Goal: Transaction & Acquisition: Purchase product/service

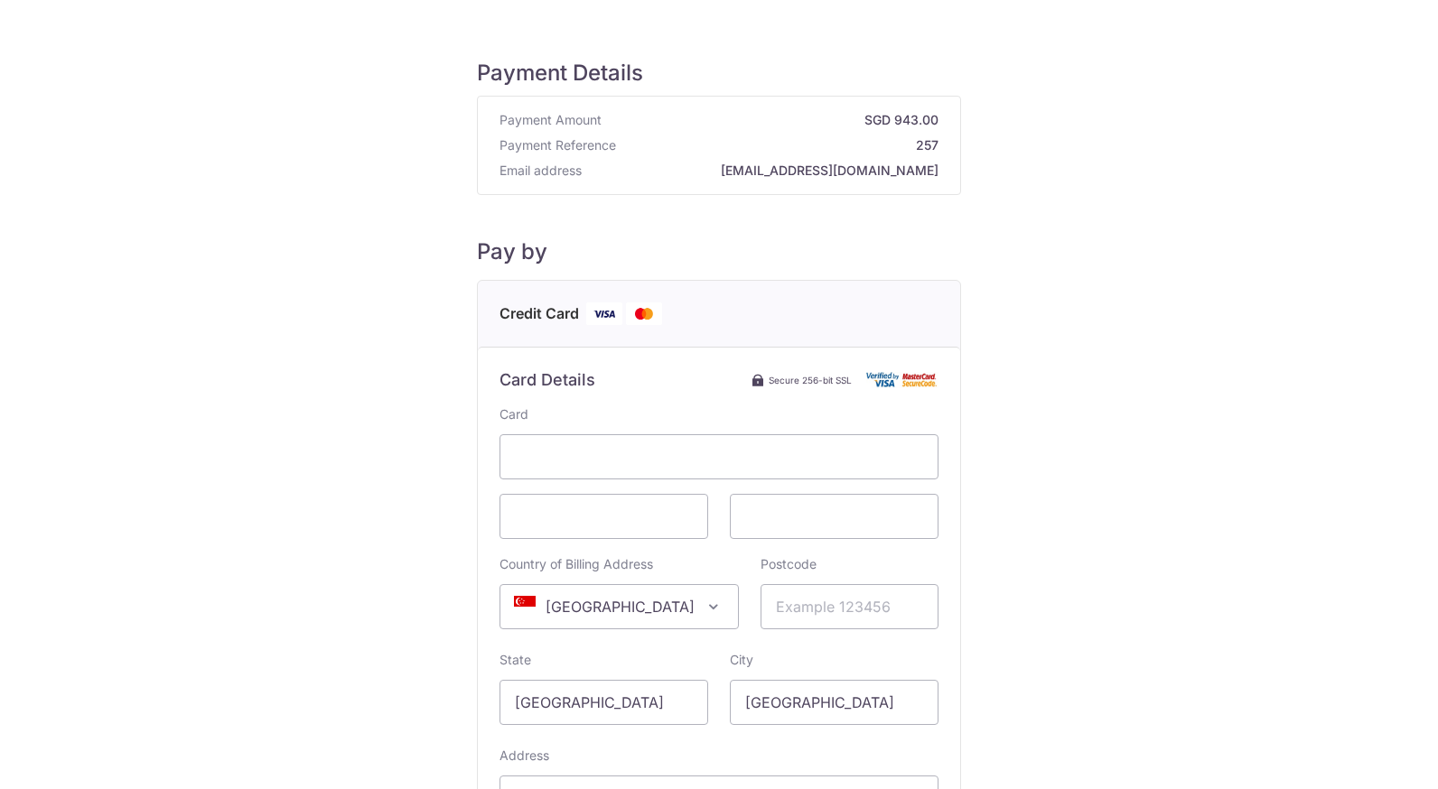
drag, startPoint x: 167, startPoint y: 369, endPoint x: 420, endPoint y: 308, distance: 260.2
click at [167, 369] on div "Payment Details Payment Amount SGD 943.00 Payment Reference 257 Email address […" at bounding box center [718, 506] width 1351 height 954
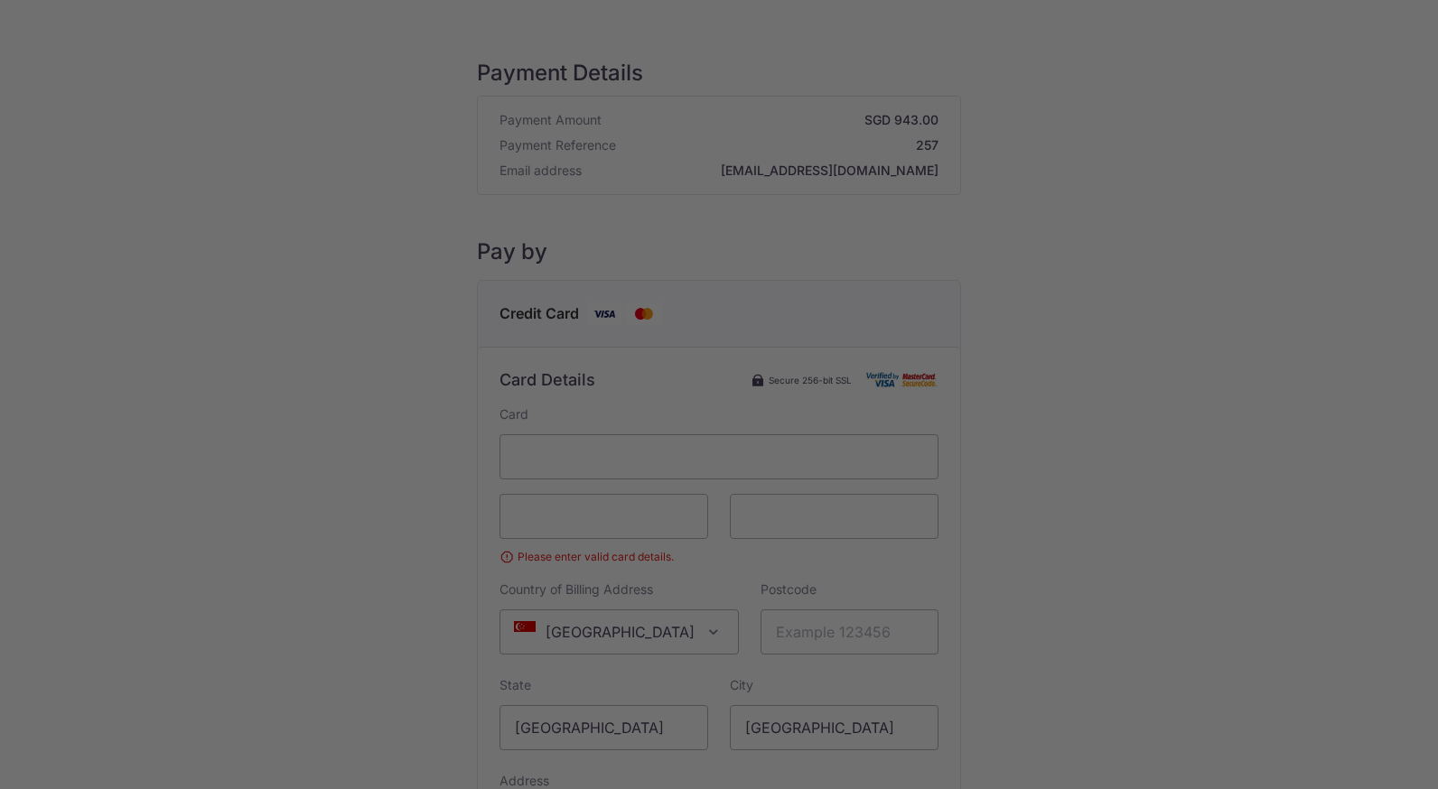
click at [248, 489] on div at bounding box center [726, 398] width 1452 height 797
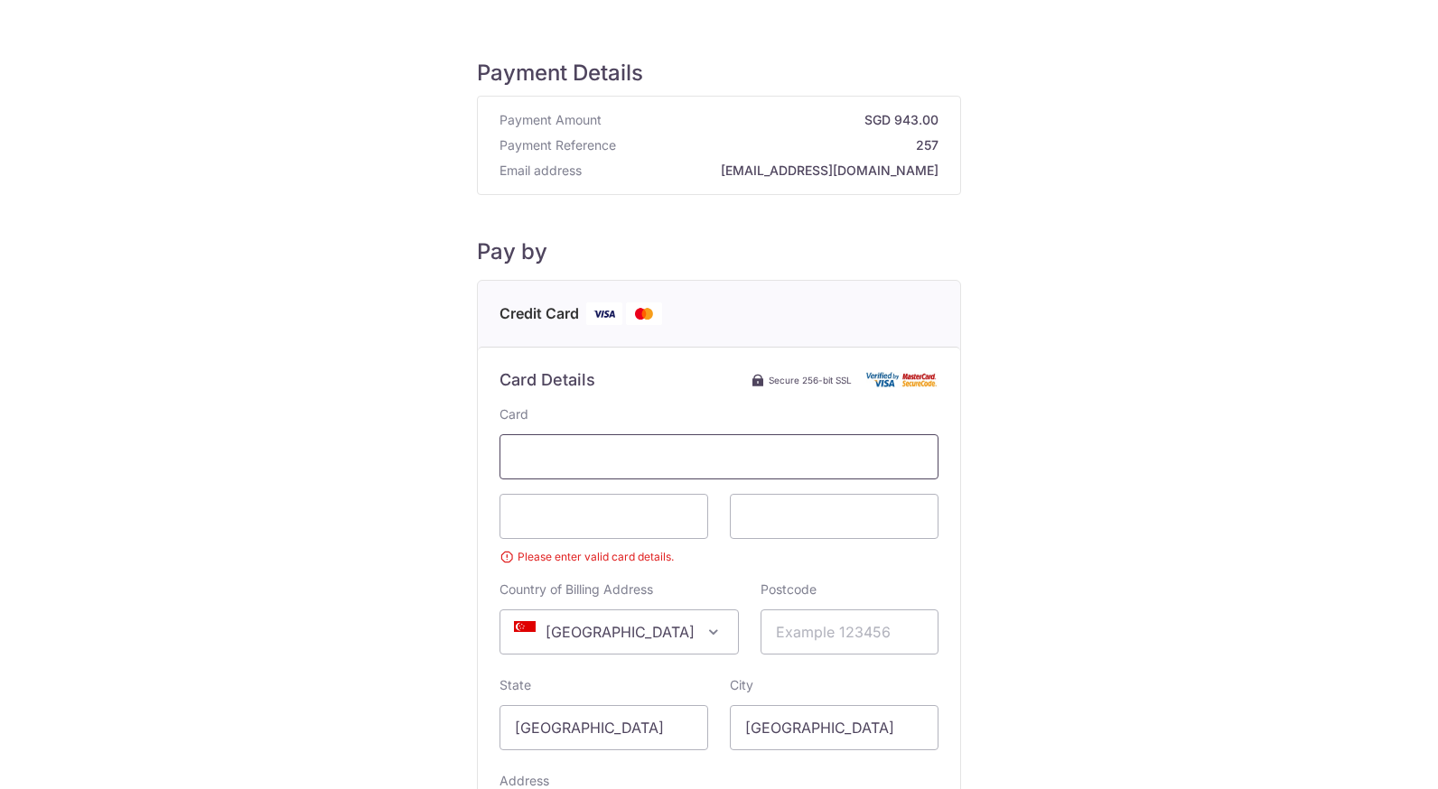
click at [703, 469] on span at bounding box center [718, 456] width 439 height 45
drag, startPoint x: 186, startPoint y: 433, endPoint x: 282, endPoint y: 439, distance: 95.9
click at [187, 433] on div "Payment Details Payment Amount SGD 943.00 Payment Reference 257 Email address […" at bounding box center [718, 518] width 1351 height 979
drag, startPoint x: 608, startPoint y: 492, endPoint x: 593, endPoint y: 506, distance: 19.8
click at [600, 497] on div "Card Please enter valid card details. Country of Billing Address Select Country…" at bounding box center [718, 658] width 439 height 507
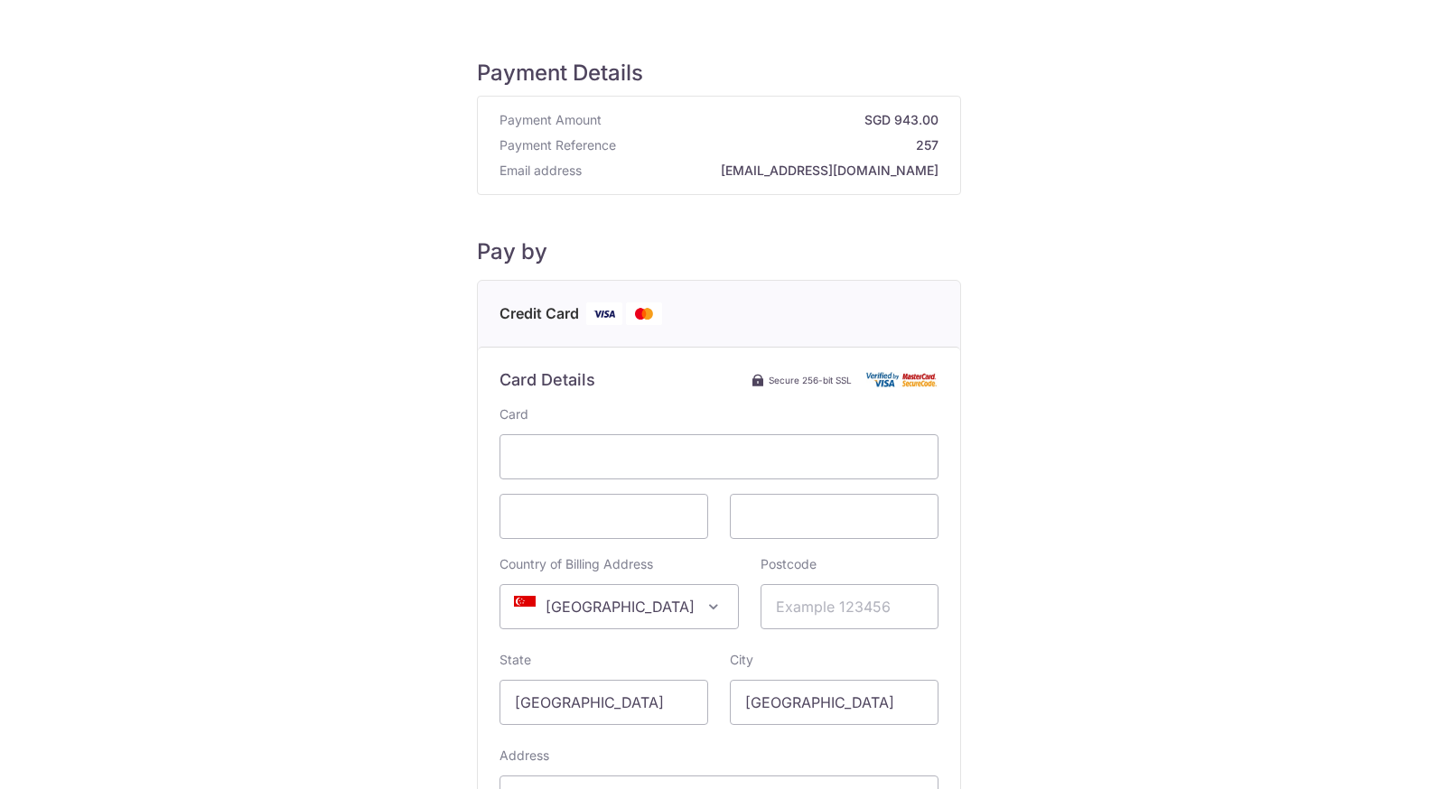
click at [625, 604] on span "[GEOGRAPHIC_DATA]" at bounding box center [618, 606] width 237 height 43
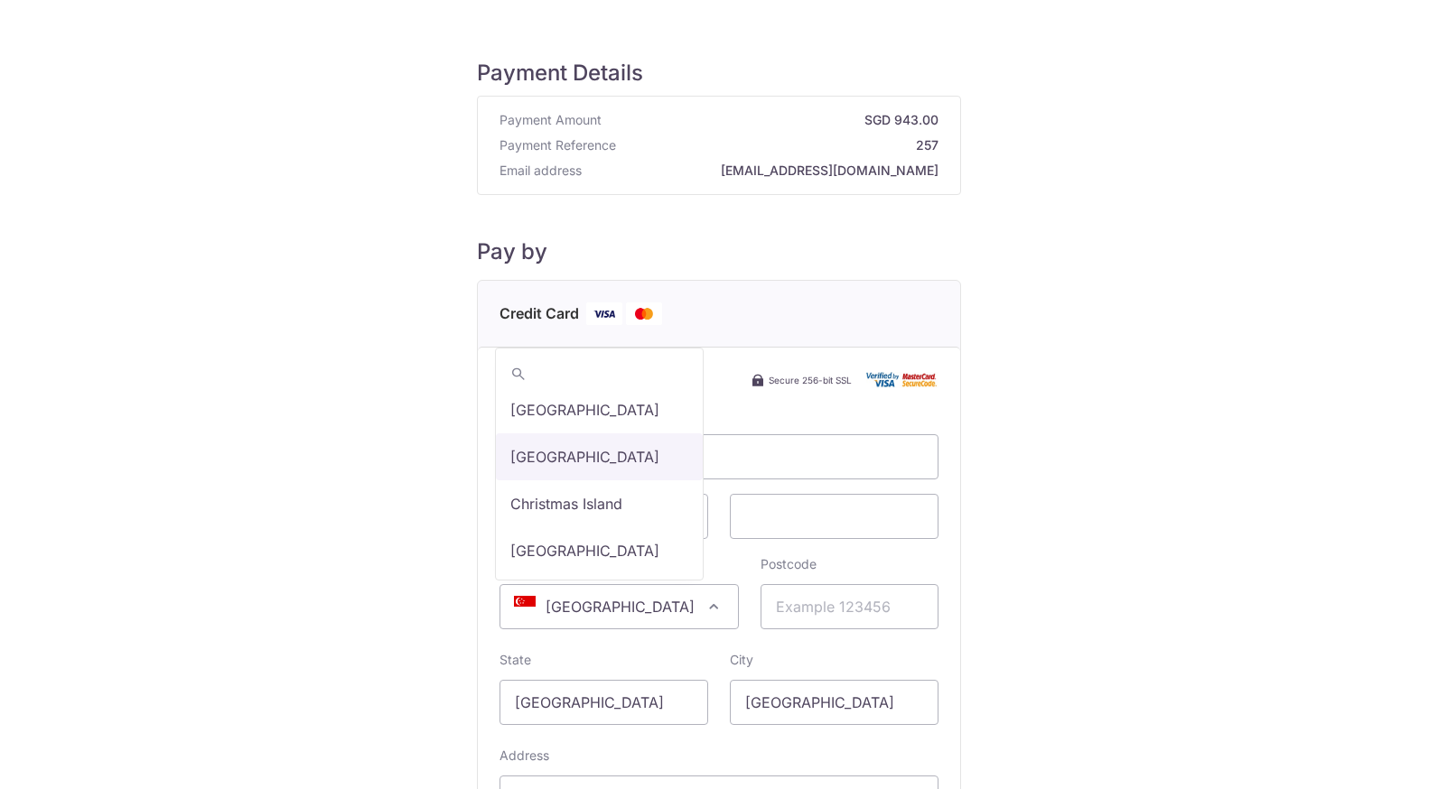
drag, startPoint x: 622, startPoint y: 479, endPoint x: 656, endPoint y: 484, distance: 33.8
select select "48"
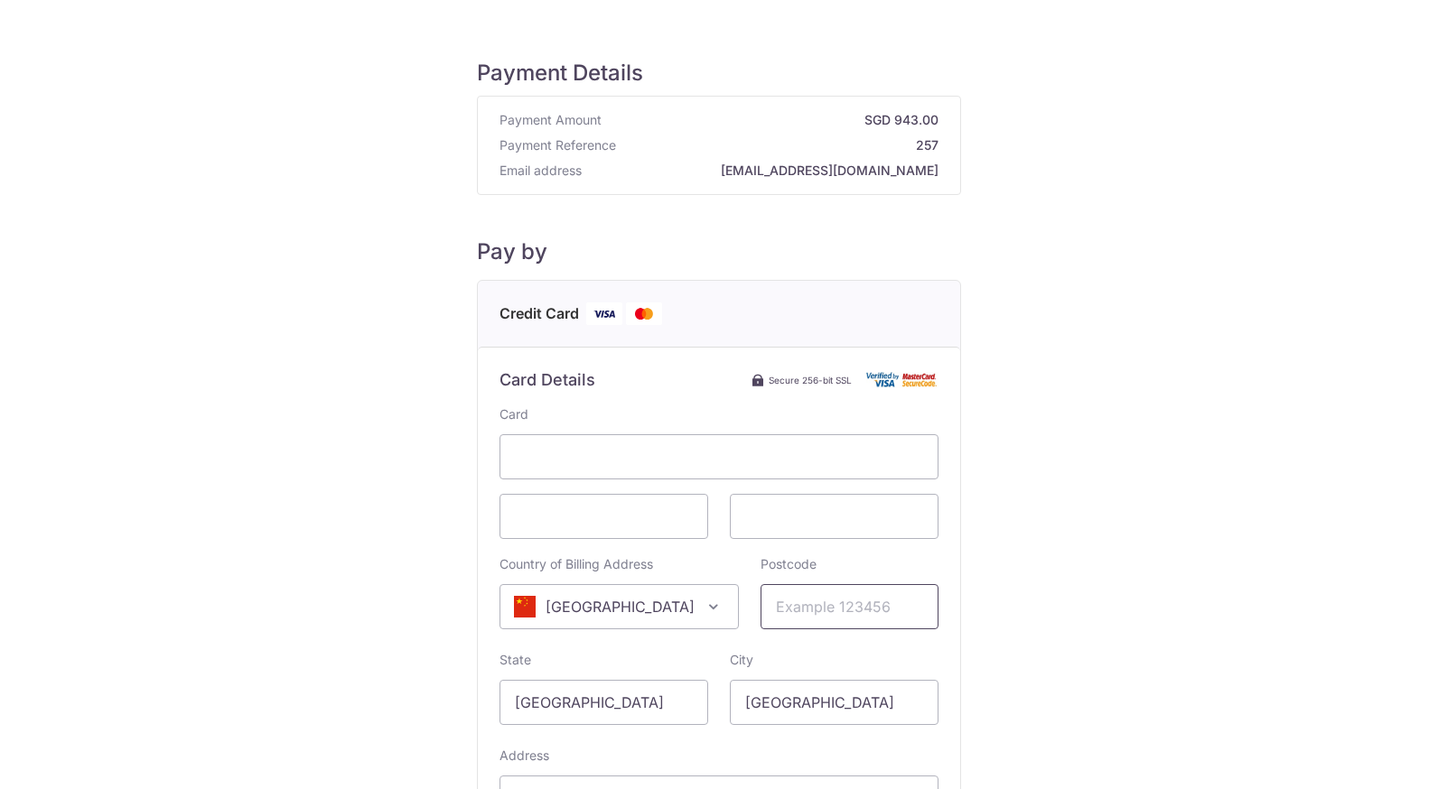
click at [802, 608] on input "Postcode" at bounding box center [849, 606] width 178 height 45
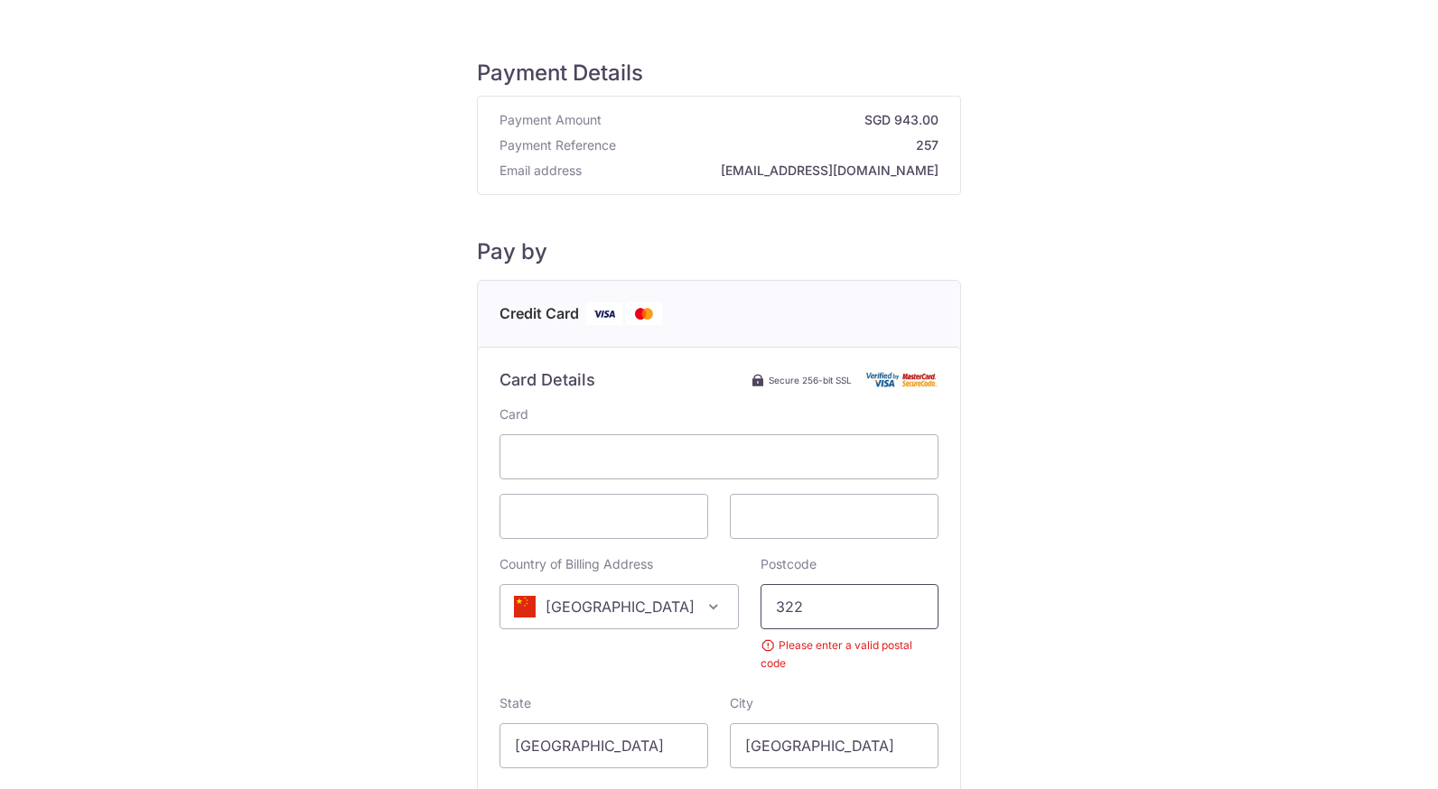
type input "322000"
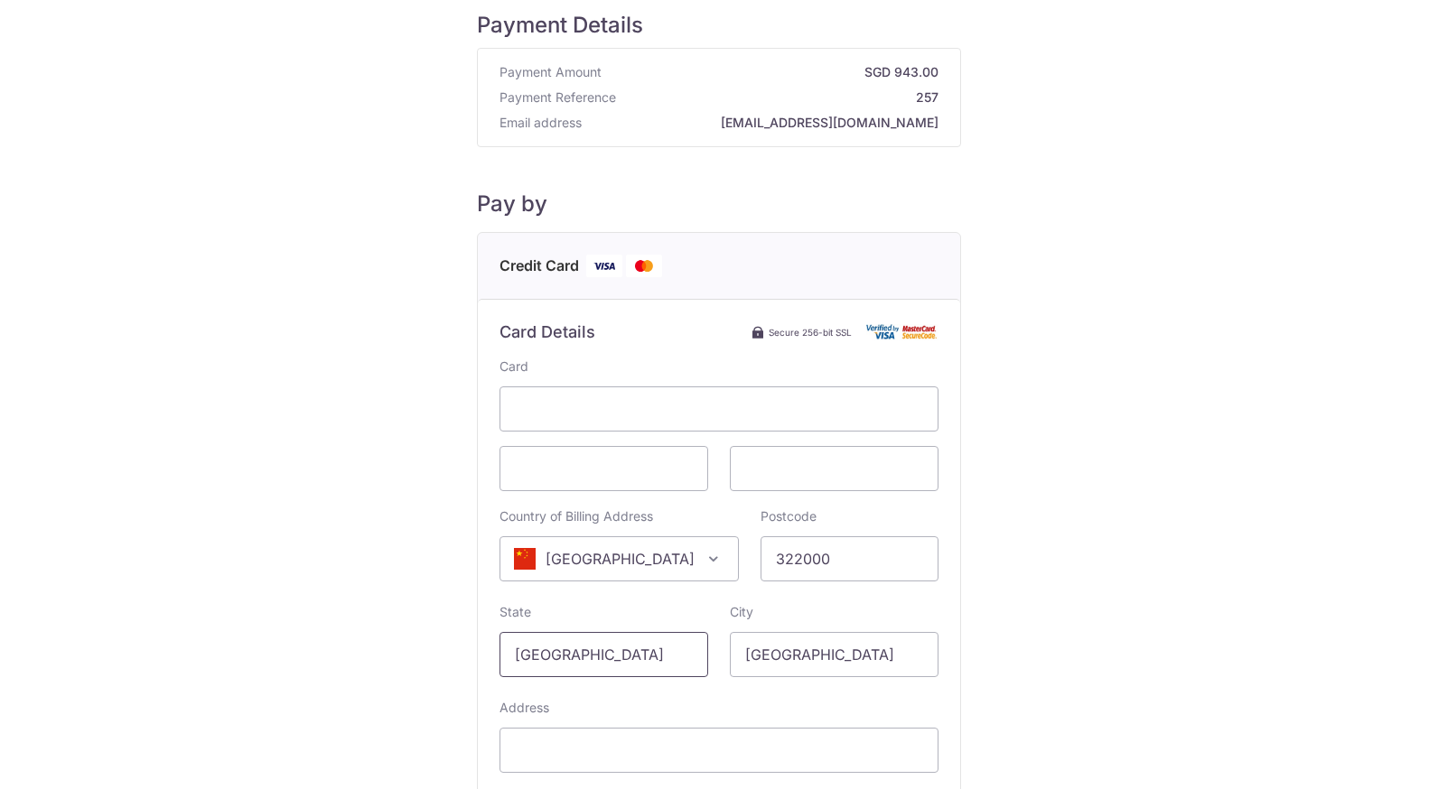
scroll to position [271, 0]
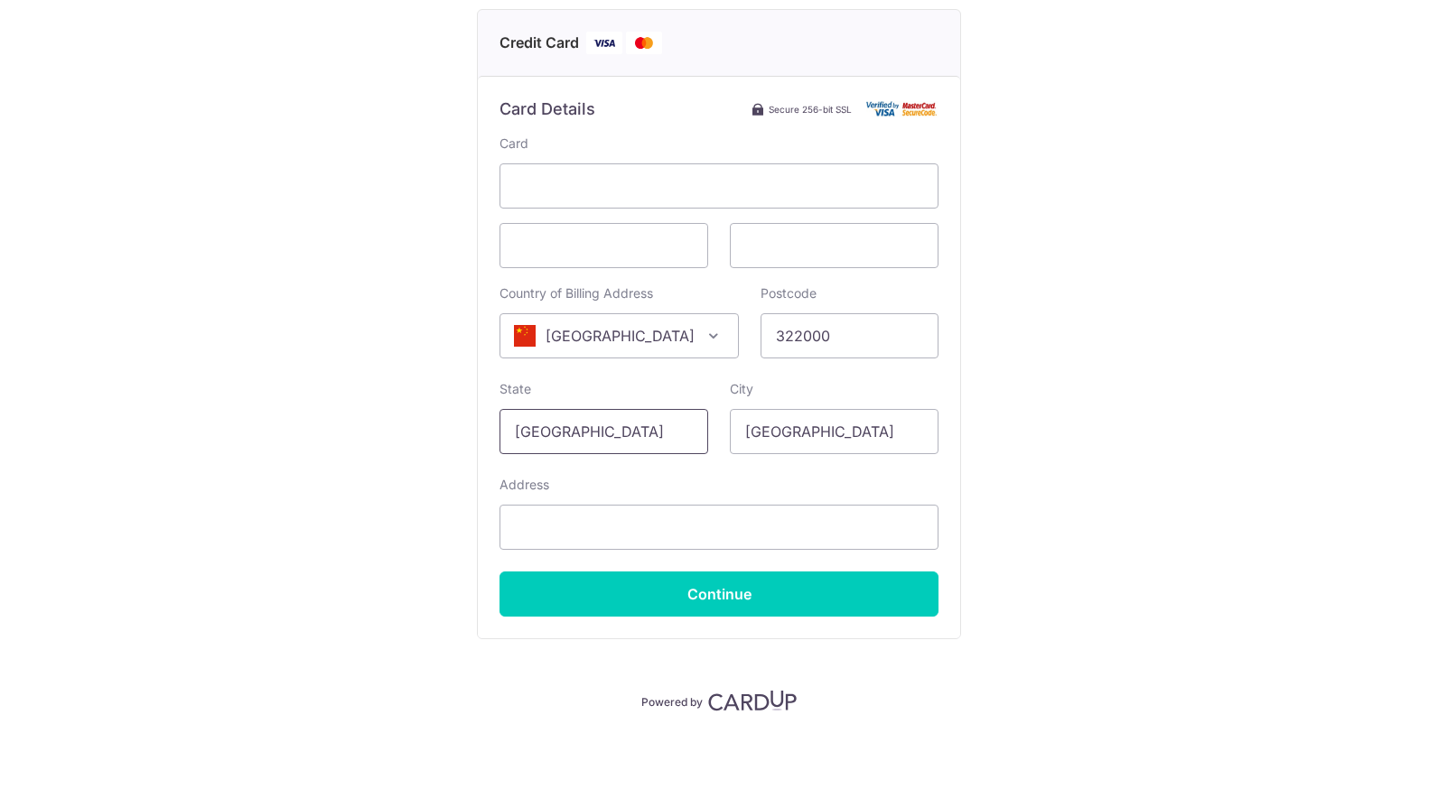
type input "[GEOGRAPHIC_DATA]"
type input "yiwu"
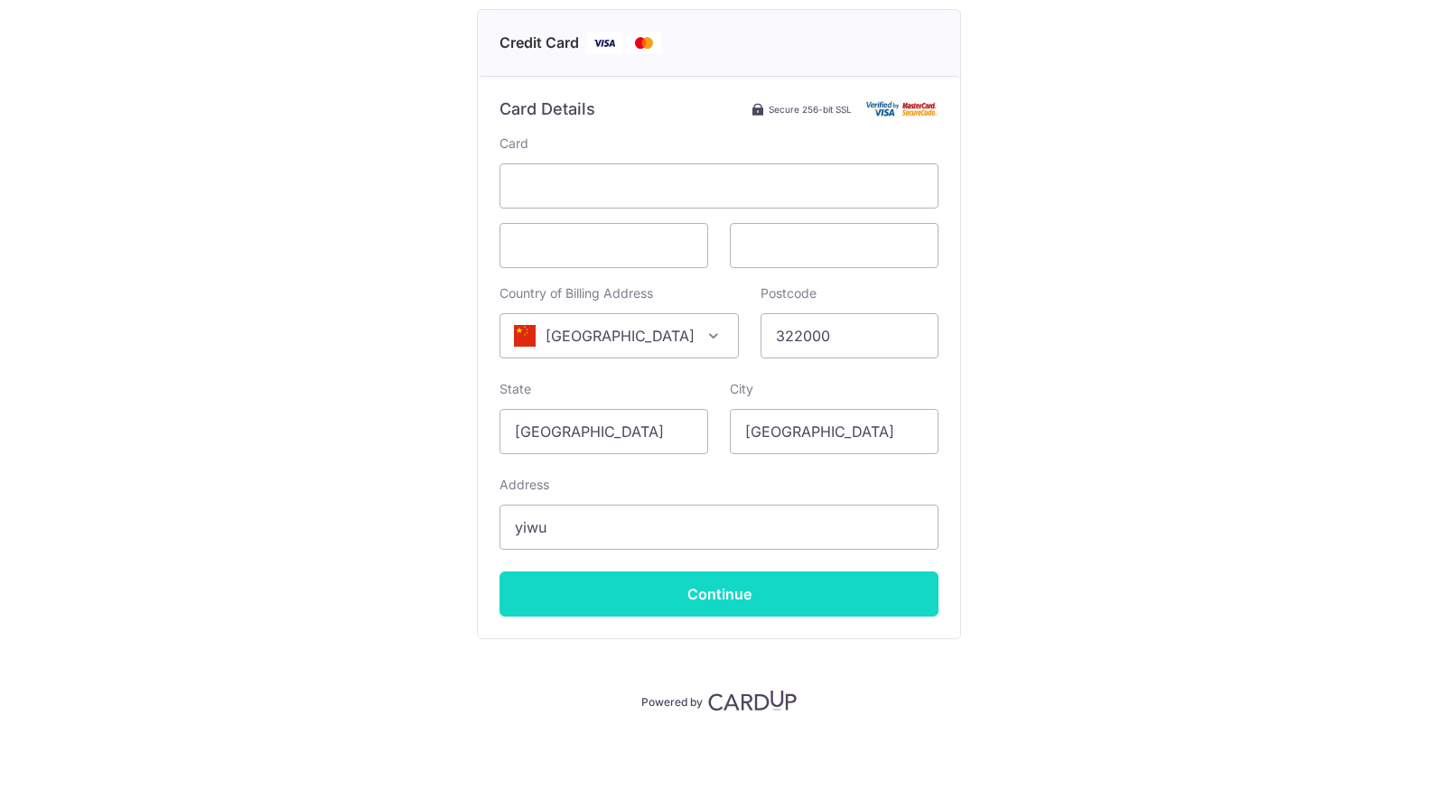
click at [776, 604] on input "Continue" at bounding box center [718, 594] width 439 height 45
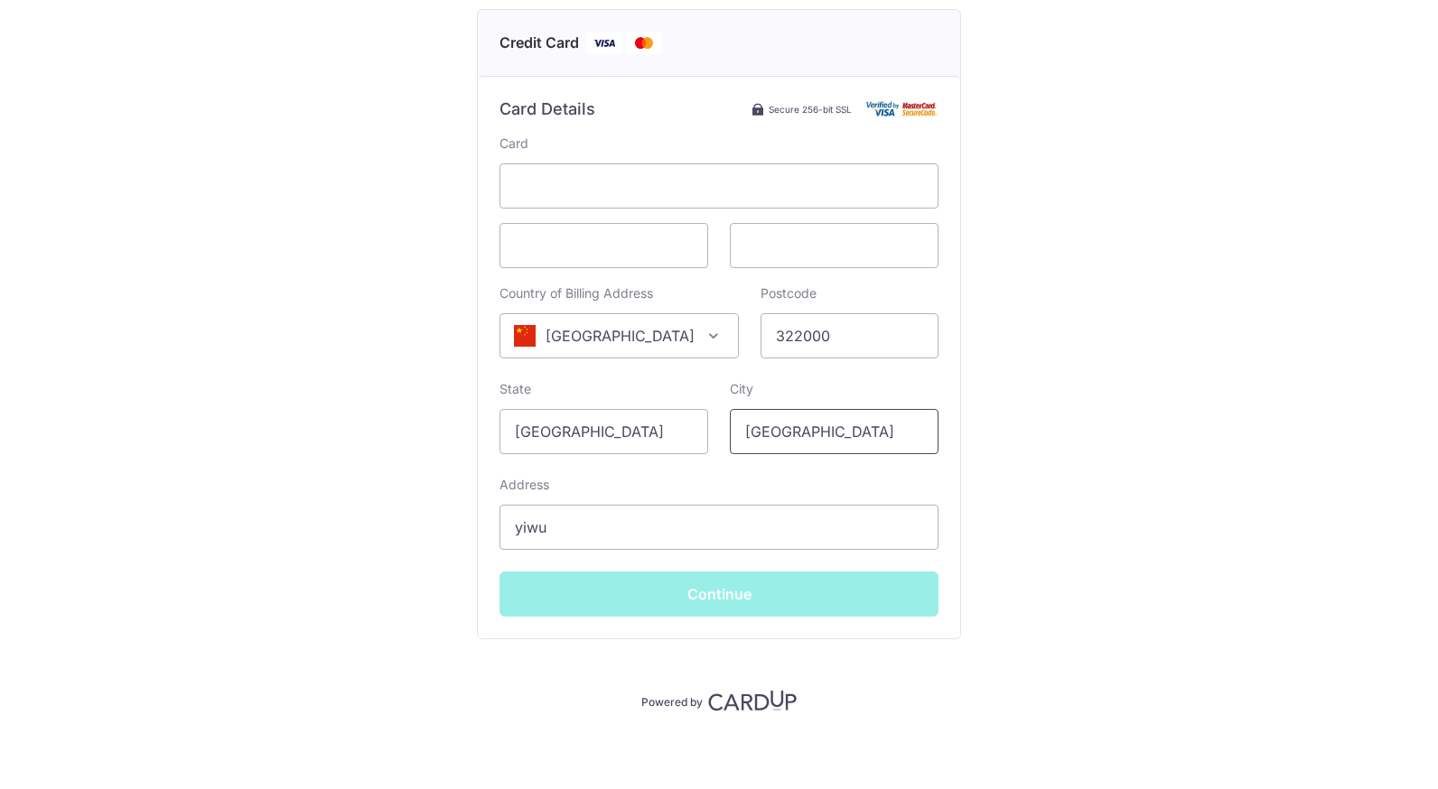
drag, startPoint x: 824, startPoint y: 425, endPoint x: 583, endPoint y: 395, distance: 243.1
click at [583, 395] on div "State [GEOGRAPHIC_DATA] City [GEOGRAPHIC_DATA]" at bounding box center [719, 417] width 461 height 74
type input "chin"
type input "**** 9117"
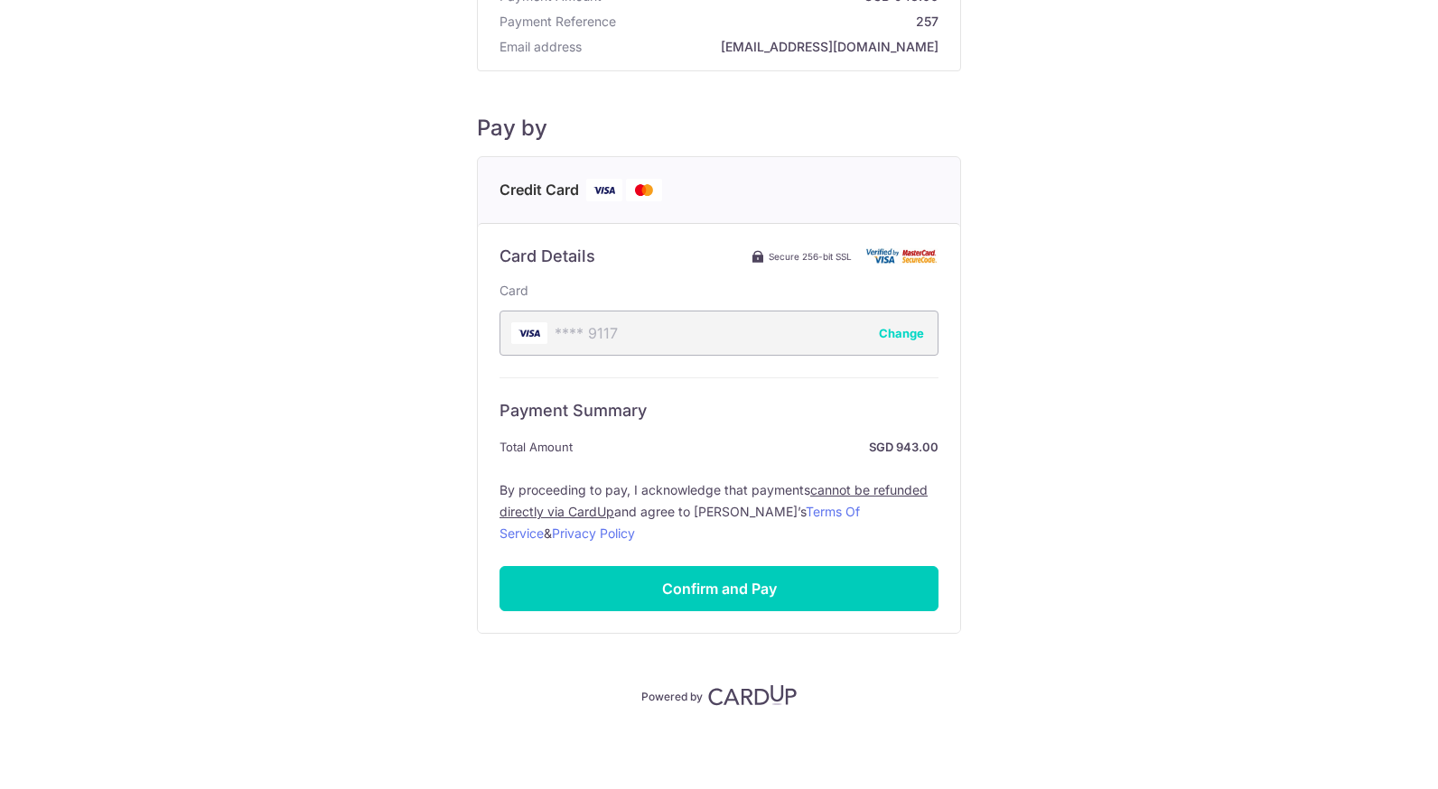
scroll to position [126, 0]
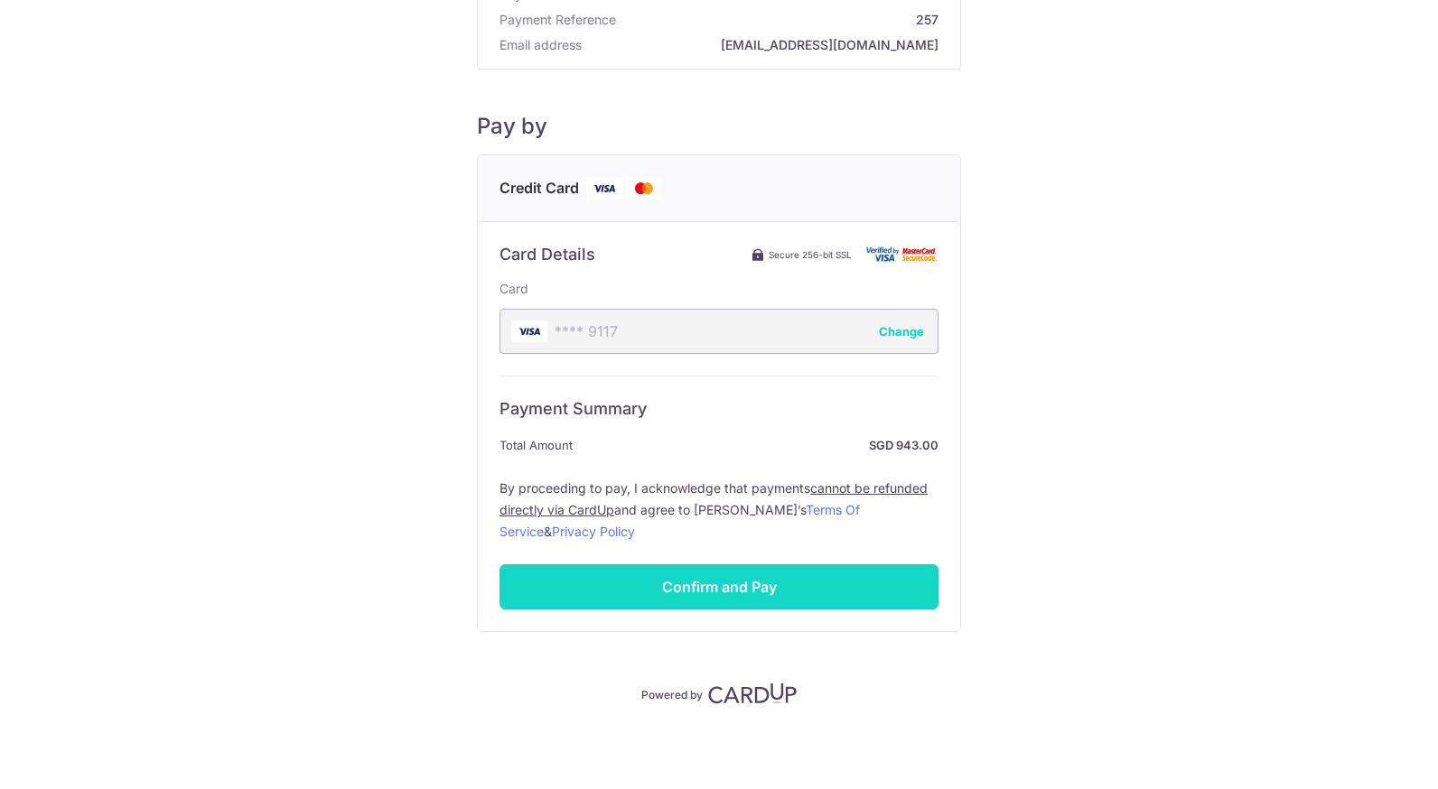
click at [810, 579] on input "Confirm and Pay" at bounding box center [718, 586] width 439 height 45
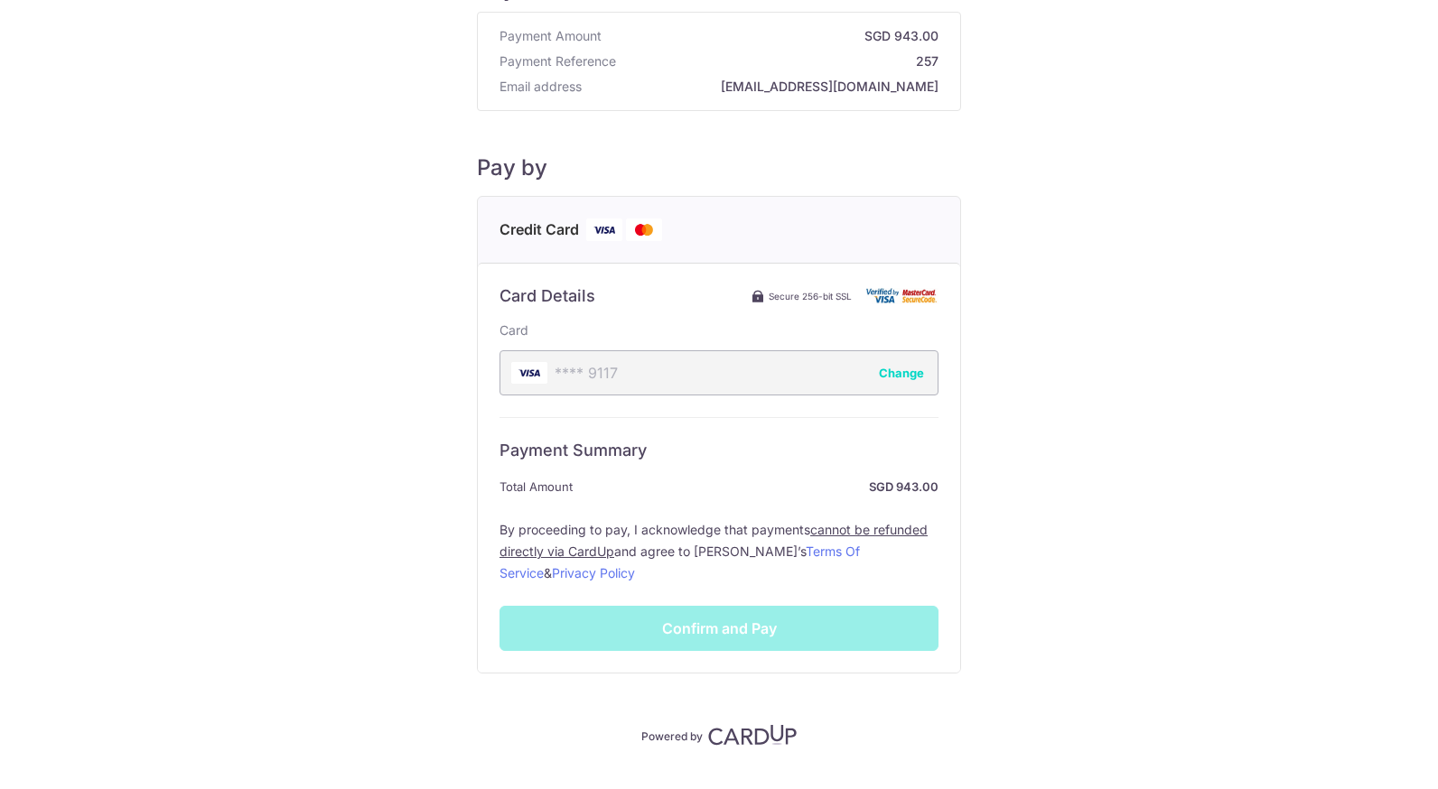
scroll to position [0, 0]
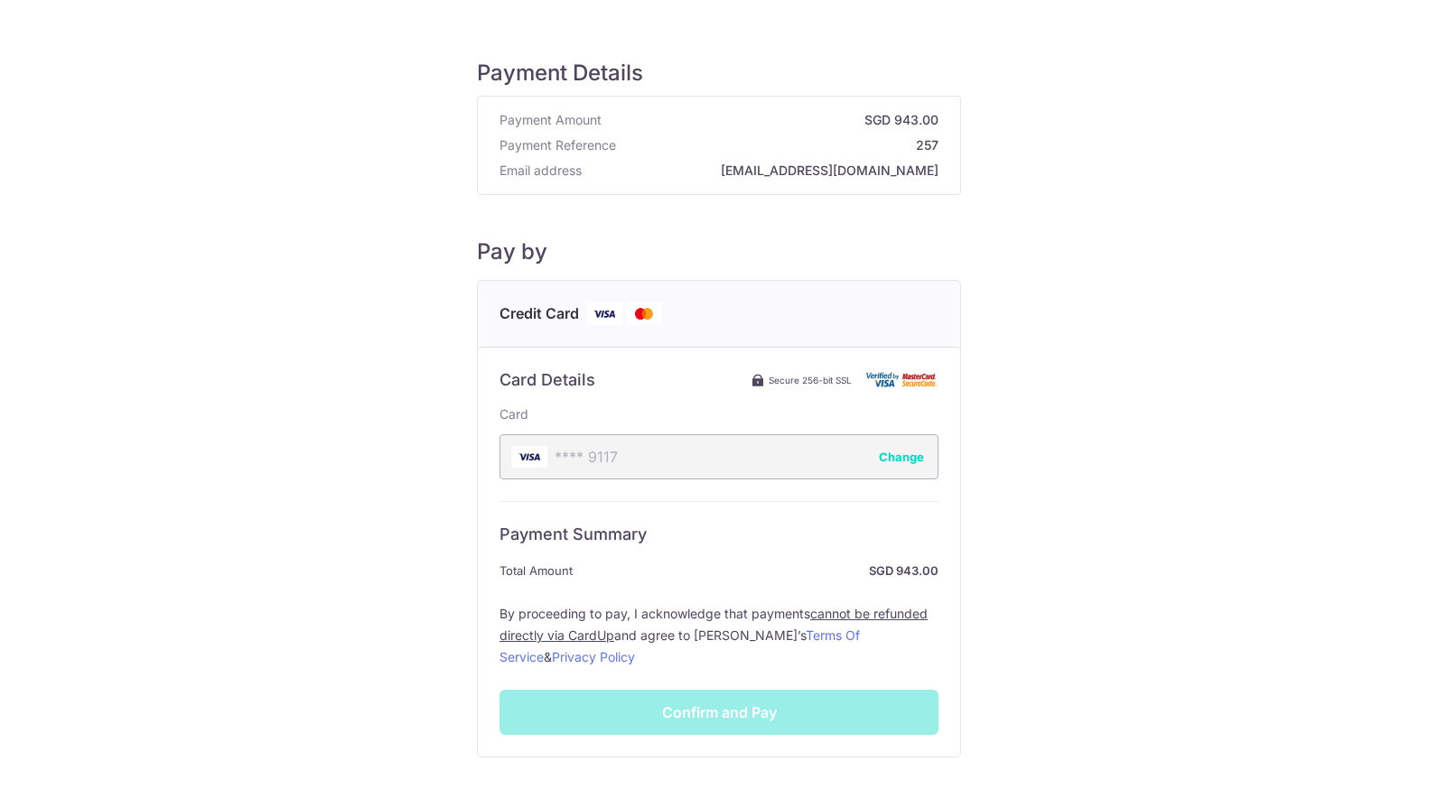
click at [725, 729] on div "Payment Summary Total Amount SGD 943.00 By proceeding to pay, I acknowledge tha…" at bounding box center [718, 618] width 439 height 234
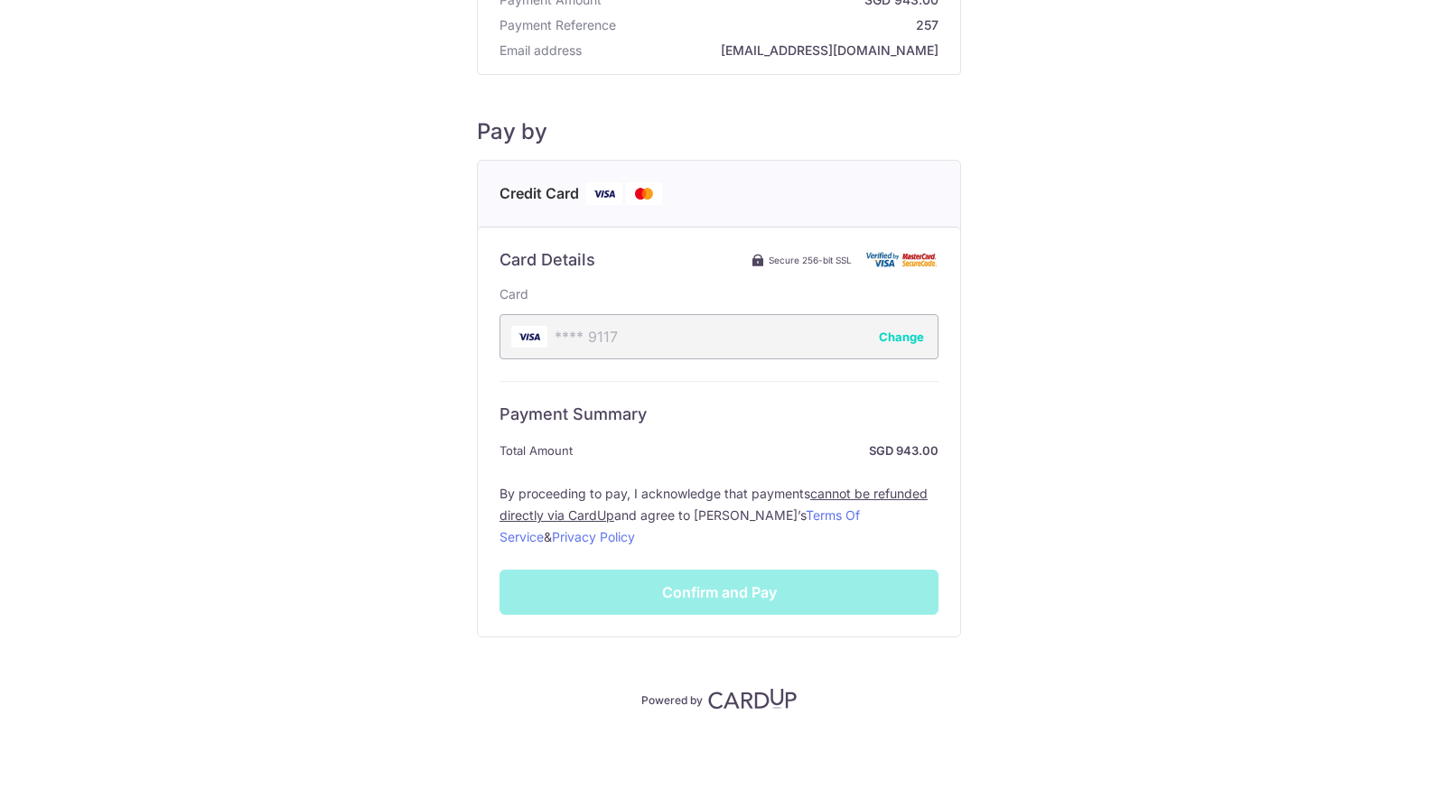
scroll to position [126, 0]
